Goal: Task Accomplishment & Management: Complete application form

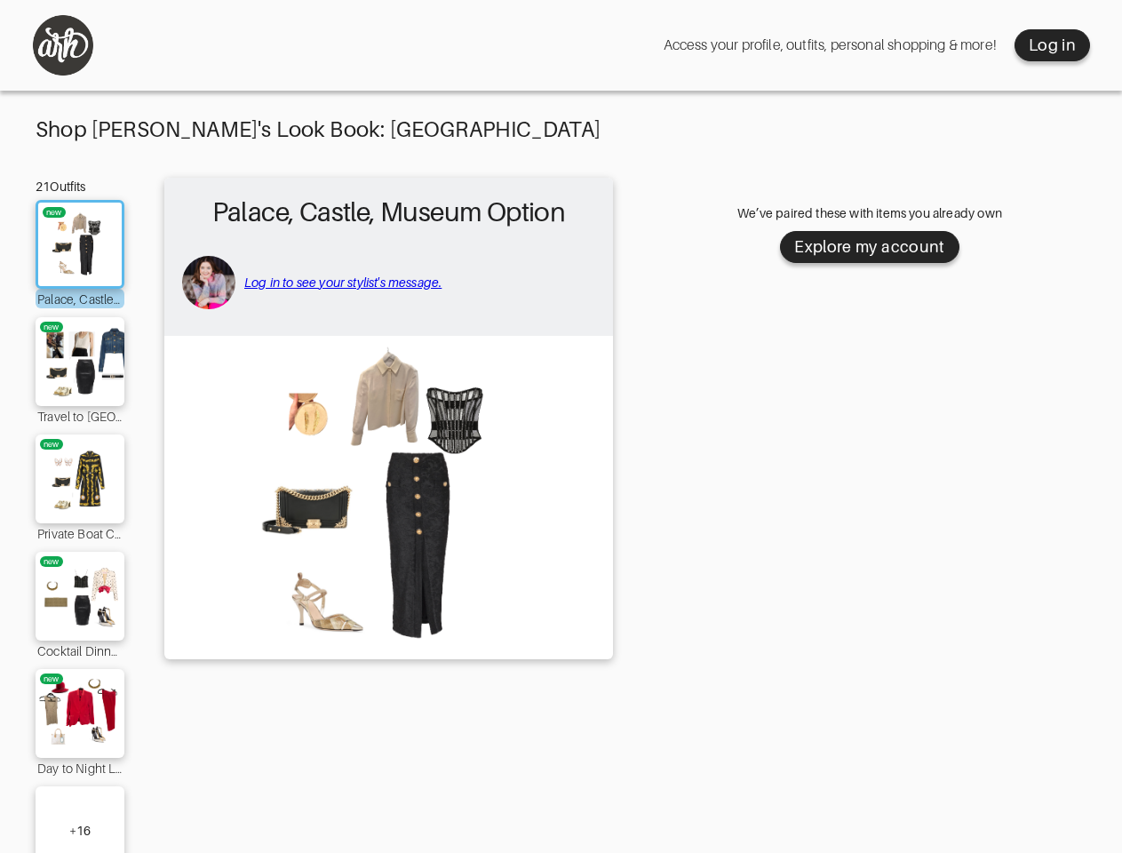
click at [561, 435] on img at bounding box center [388, 496] width 431 height 303
click at [1052, 45] on div "Log in" at bounding box center [1052, 45] width 47 height 21
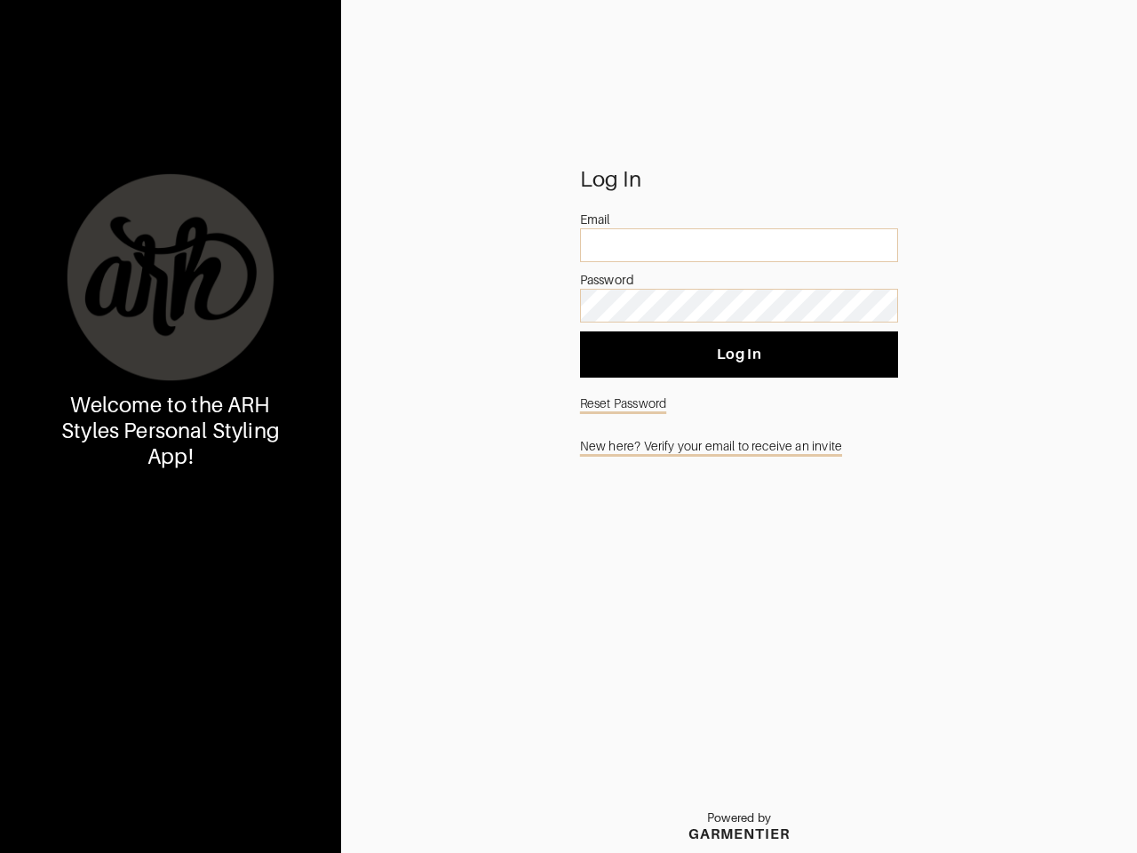
click at [80, 362] on div at bounding box center [170, 277] width 213 height 213
click at [80, 479] on div "Welcome to the ARH Styles Personal Styling App!" at bounding box center [170, 426] width 341 height 853
click at [80, 596] on div "Welcome to the ARH Styles Personal Styling App!" at bounding box center [170, 426] width 341 height 853
click at [80, 713] on div "Welcome to the ARH Styles Personal Styling App!" at bounding box center [170, 426] width 341 height 853
click at [80, 819] on div "Welcome to the ARH Styles Personal Styling App!" at bounding box center [170, 426] width 341 height 853
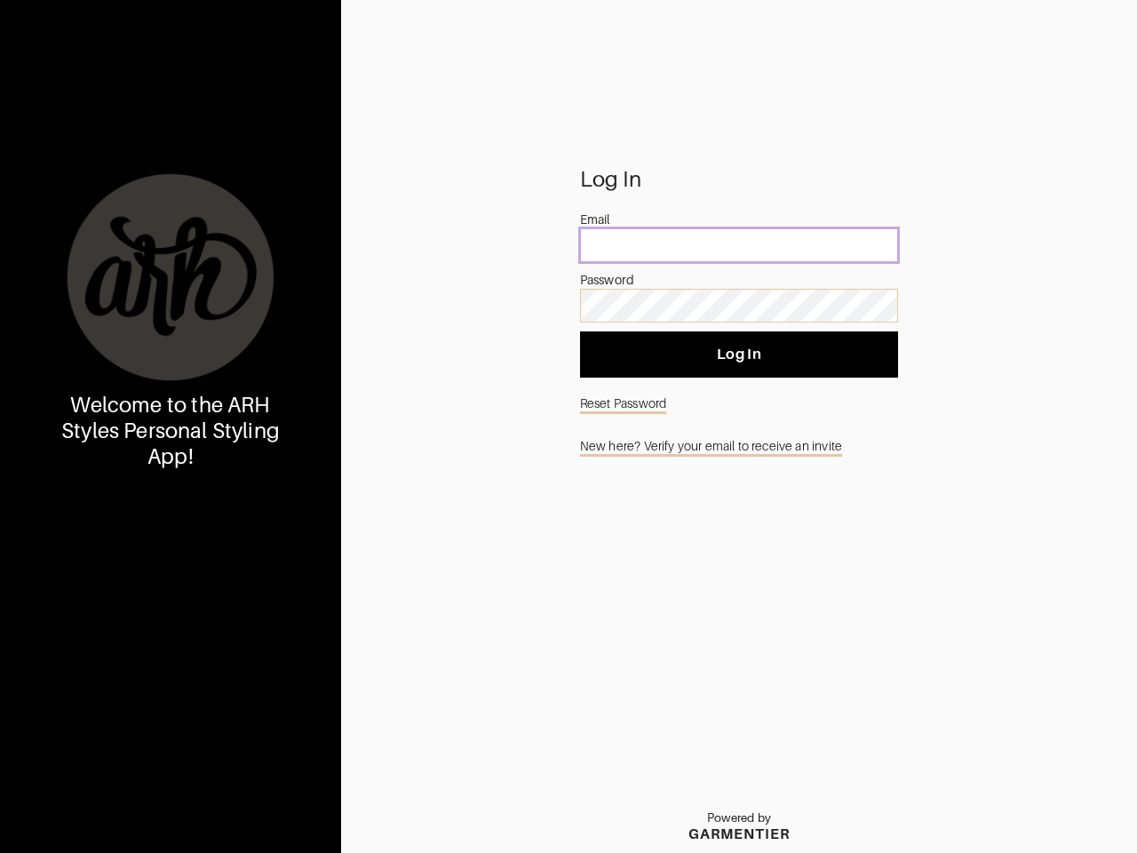
click at [870, 247] on input "email" at bounding box center [739, 245] width 318 height 34
